Goal: Task Accomplishment & Management: Manage account settings

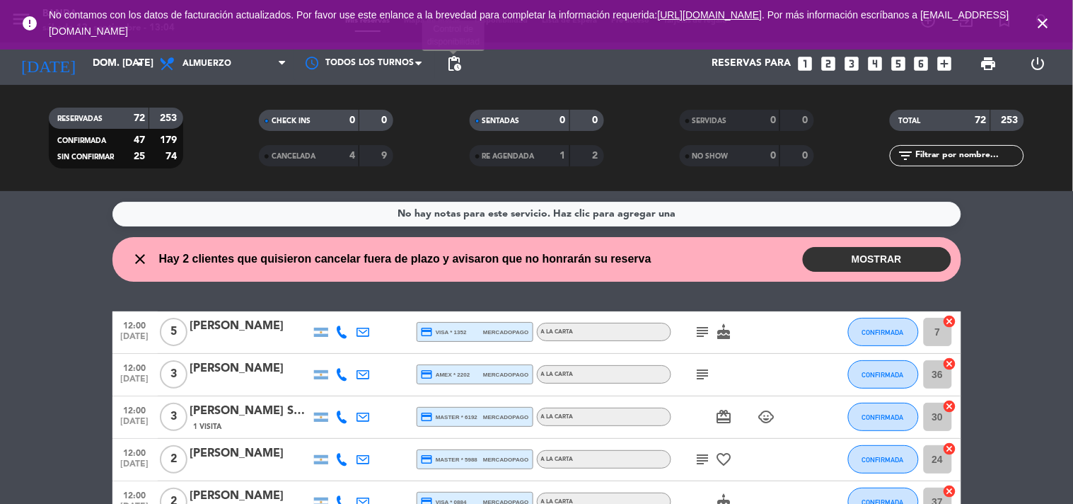
click at [457, 62] on span "pending_actions" at bounding box center [454, 63] width 17 height 17
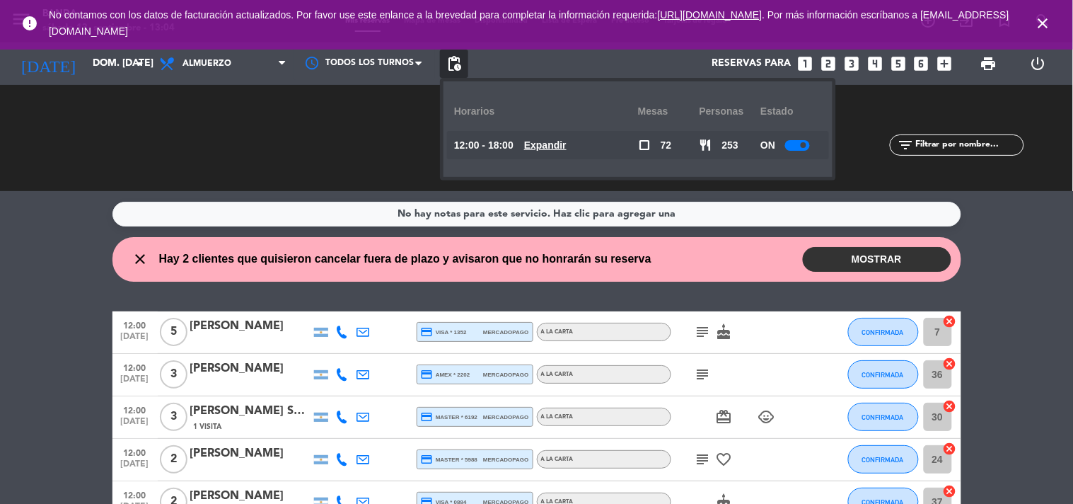
click at [552, 141] on u "Expandir" at bounding box center [545, 144] width 42 height 11
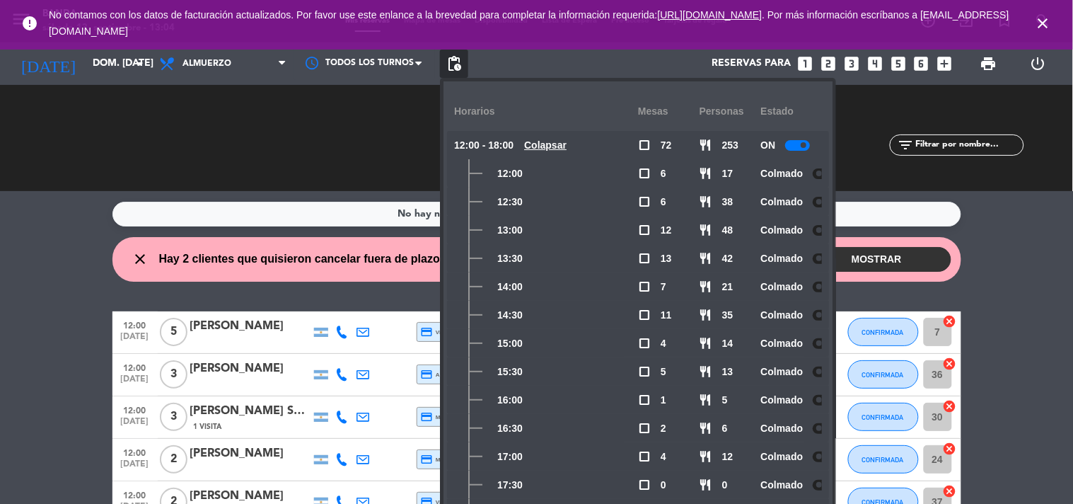
scroll to position [0, 20]
click at [120, 69] on input "dom. [DATE]" at bounding box center [153, 63] width 134 height 25
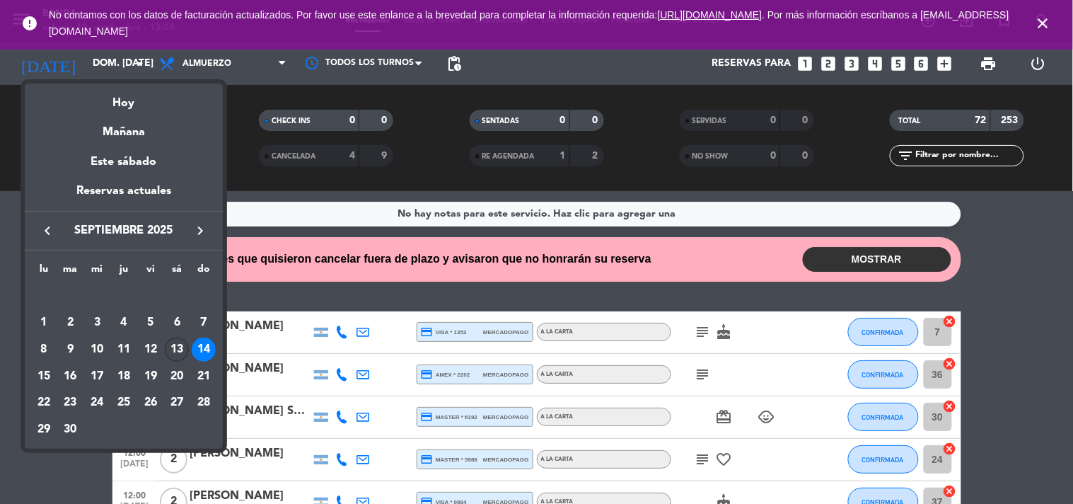
click at [186, 355] on div "13" at bounding box center [177, 349] width 24 height 24
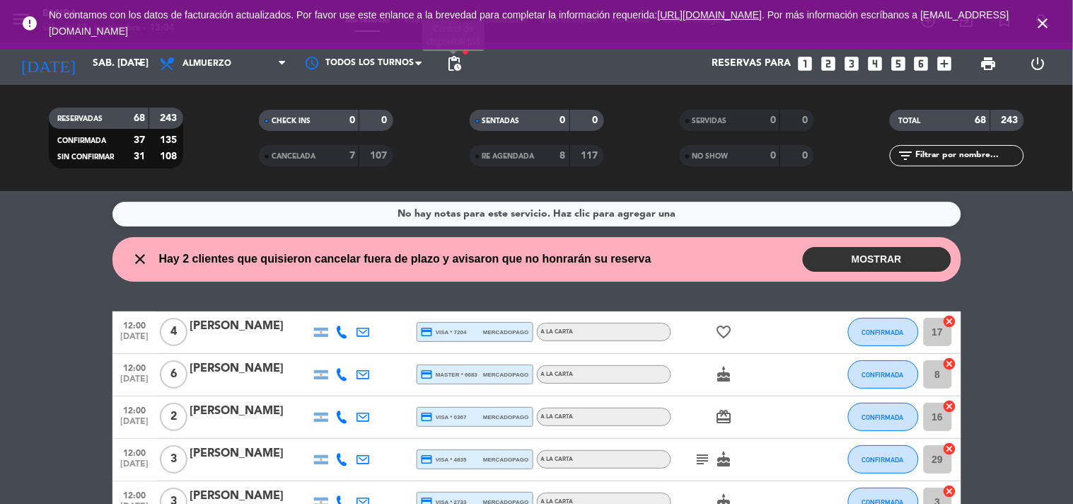
click at [457, 65] on span "pending_actions" at bounding box center [454, 63] width 17 height 17
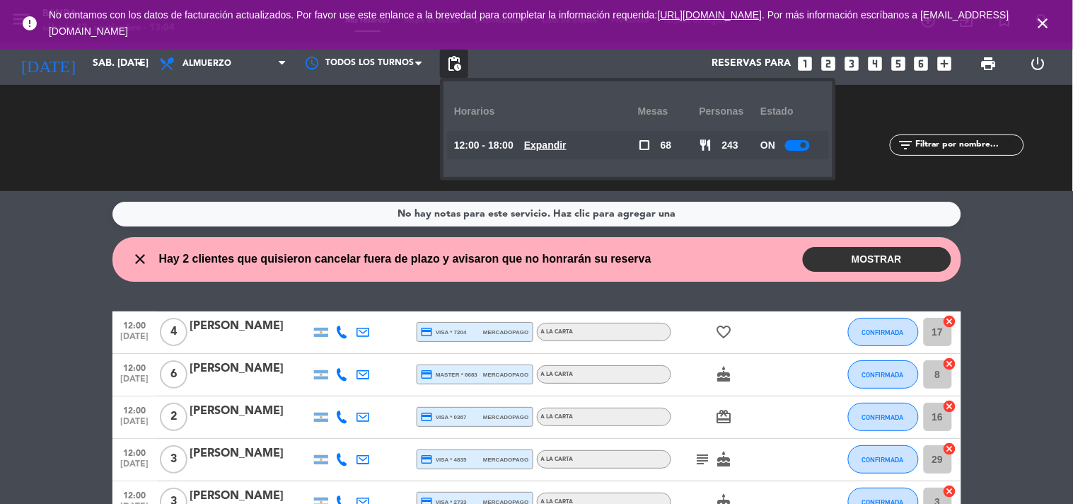
click at [801, 140] on div at bounding box center [797, 145] width 25 height 11
click at [553, 141] on u "Expandir" at bounding box center [545, 144] width 42 height 11
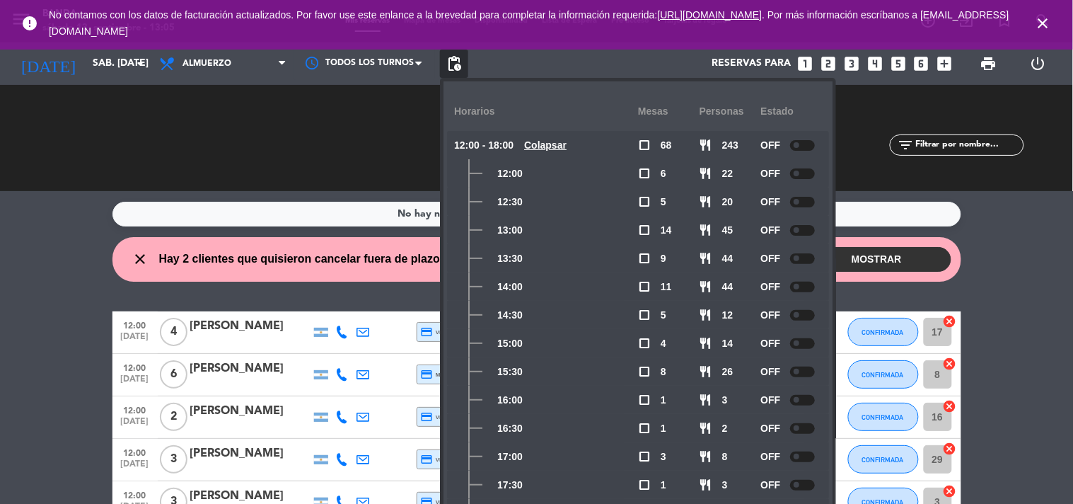
click at [801, 341] on div at bounding box center [802, 343] width 25 height 11
click at [799, 145] on span at bounding box center [797, 145] width 6 height 6
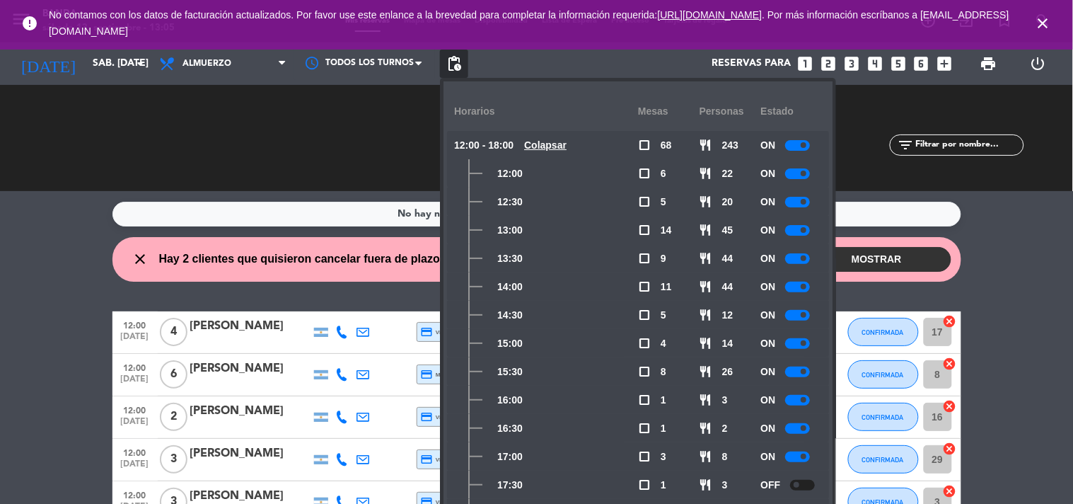
click at [800, 175] on div at bounding box center [797, 173] width 25 height 11
click at [799, 207] on div at bounding box center [797, 202] width 25 height 11
click at [799, 235] on div at bounding box center [797, 230] width 25 height 11
click at [799, 256] on div at bounding box center [797, 258] width 25 height 11
click at [798, 285] on div at bounding box center [797, 287] width 25 height 11
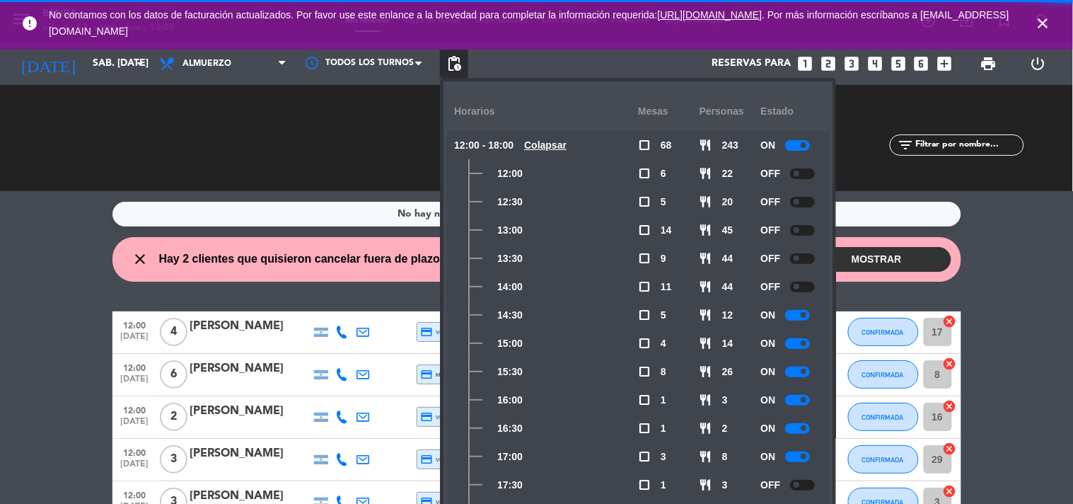
click at [798, 314] on div at bounding box center [797, 315] width 25 height 11
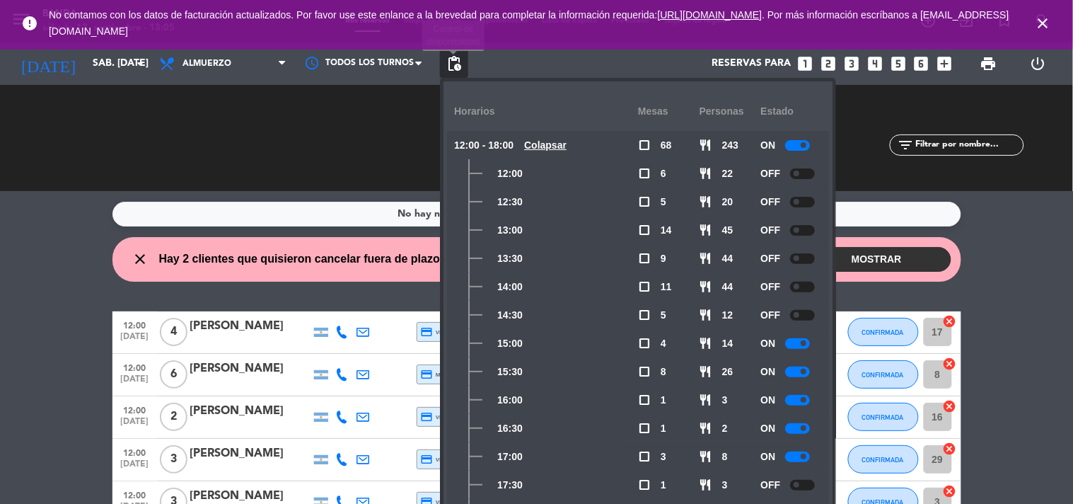
click at [448, 61] on span "pending_actions" at bounding box center [454, 63] width 17 height 17
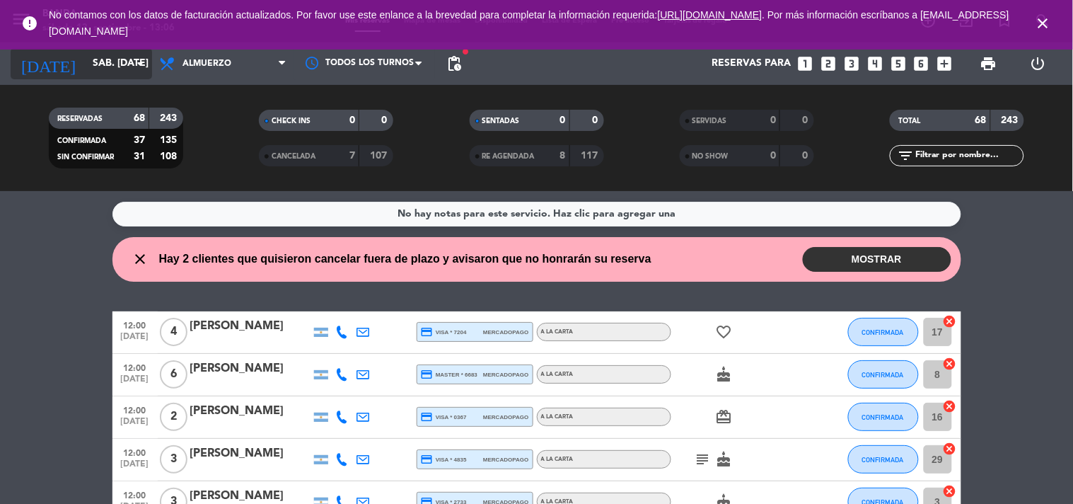
click at [125, 66] on input "sáb. [DATE]" at bounding box center [153, 63] width 134 height 25
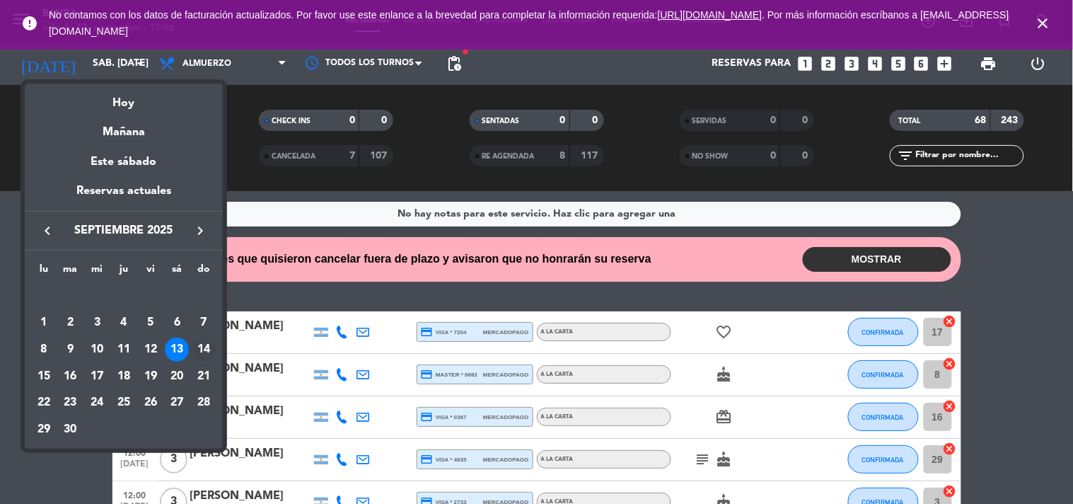
click at [201, 340] on div "14" at bounding box center [204, 349] width 24 height 24
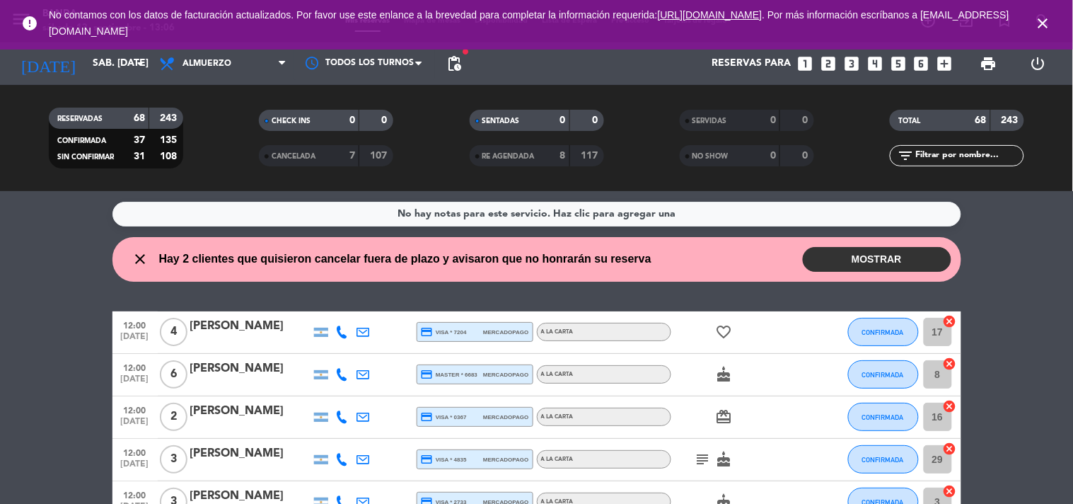
type input "dom. [DATE]"
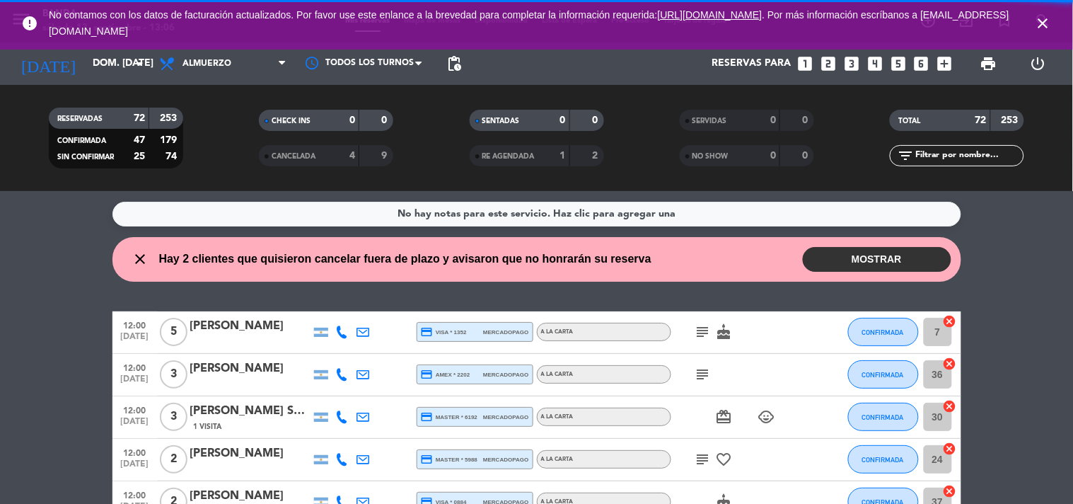
click at [836, 263] on button "MOSTRAR" at bounding box center [877, 259] width 149 height 25
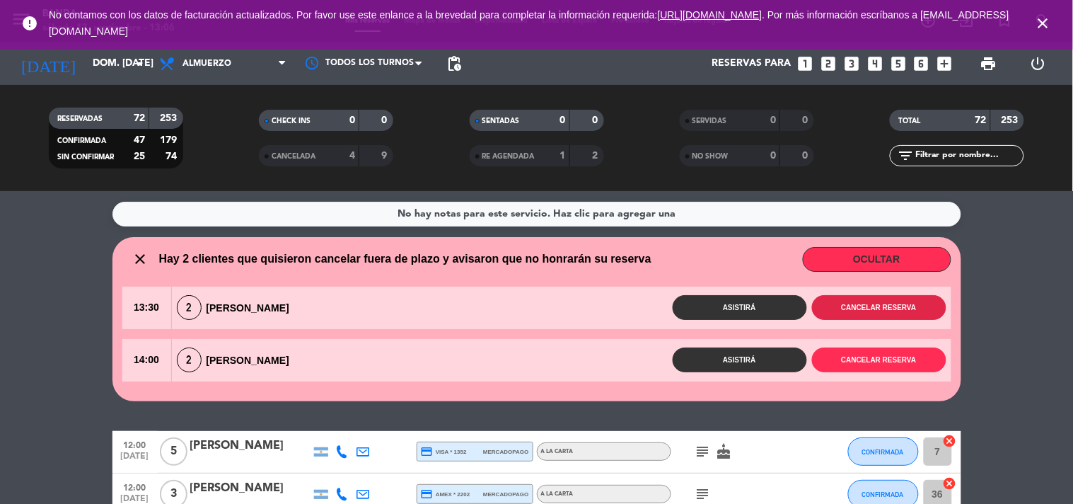
click at [850, 306] on button "Cancelar reserva" at bounding box center [879, 307] width 134 height 25
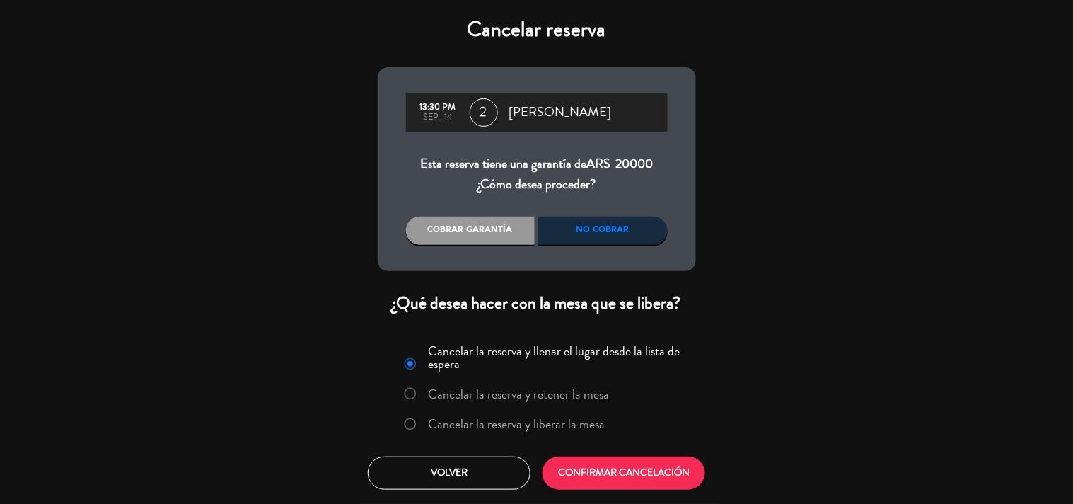
click at [592, 425] on label "Cancelar la reserva y liberar la mesa" at bounding box center [516, 423] width 177 height 13
click at [601, 474] on button "CONFIRMAR CANCELACIÓN" at bounding box center [624, 472] width 163 height 33
